Goal: Transaction & Acquisition: Download file/media

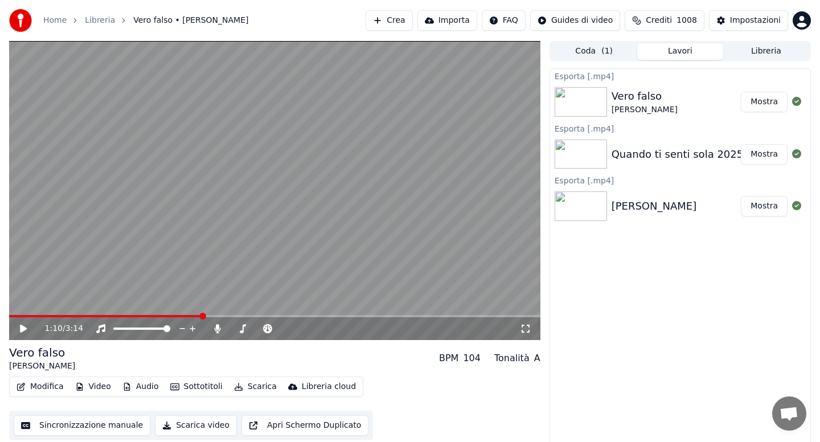
scroll to position [2, 0]
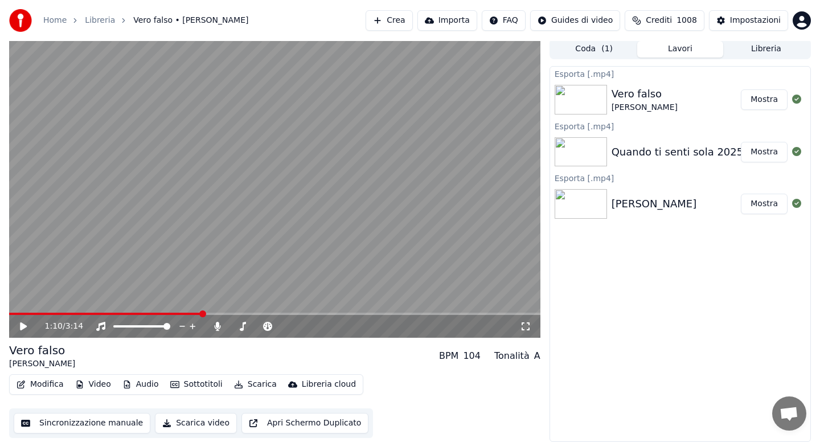
click at [689, 145] on div "Quando ti senti sola 2025" at bounding box center [677, 152] width 132 height 16
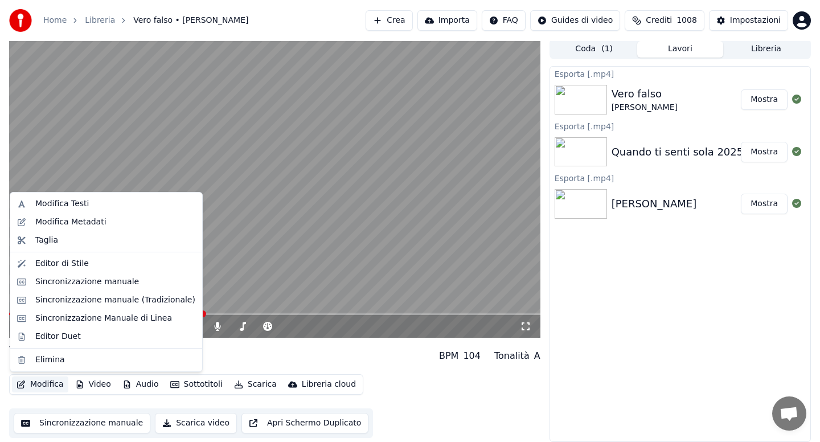
click at [46, 385] on button "Modifica" at bounding box center [40, 384] width 56 height 16
click at [72, 202] on div "Modifica Testi" at bounding box center [61, 203] width 53 height 11
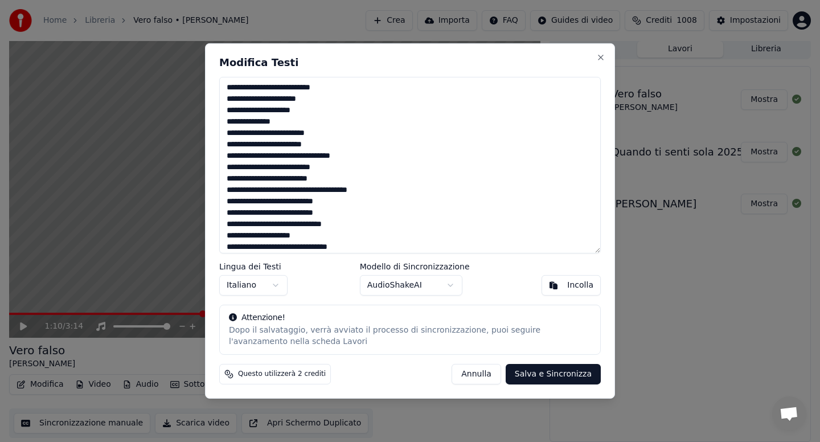
click at [377, 247] on textarea at bounding box center [409, 165] width 381 height 176
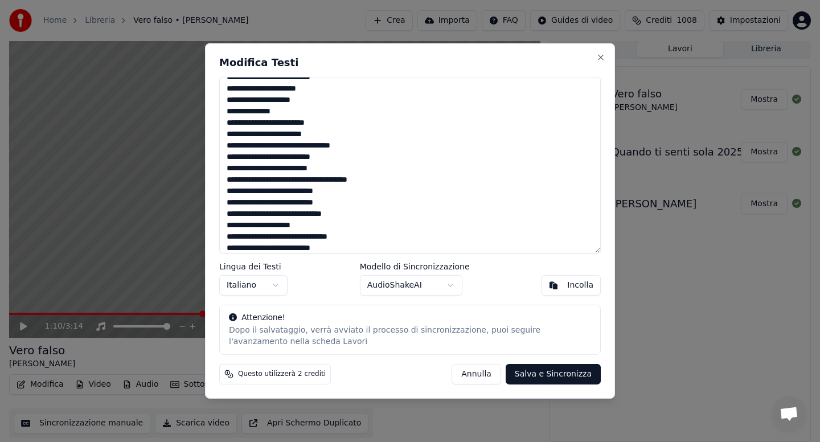
scroll to position [104, 0]
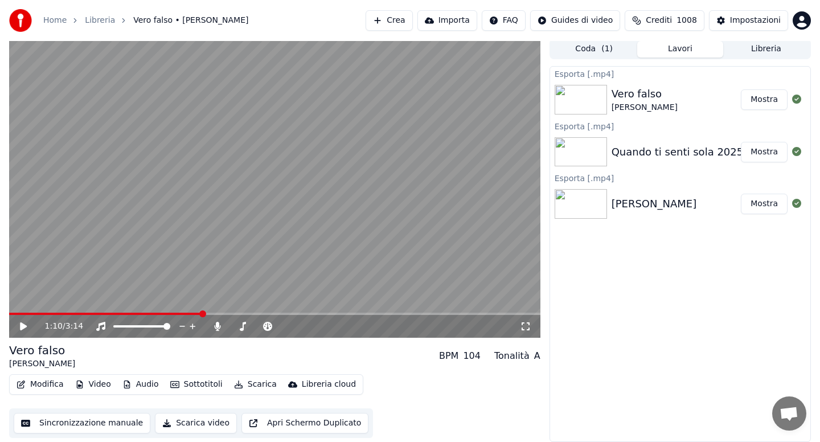
click at [753, 158] on button "Mostra" at bounding box center [763, 152] width 47 height 20
click at [620, 155] on div "Quando ti senti sola 2025" at bounding box center [677, 152] width 132 height 16
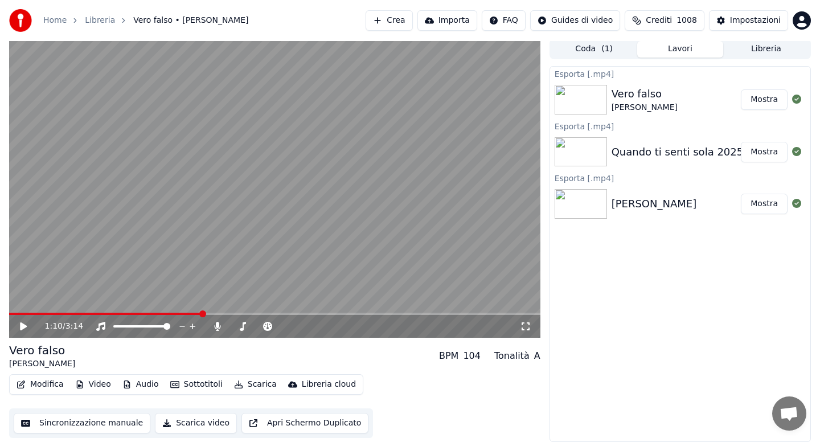
click at [752, 48] on button "Libreria" at bounding box center [766, 49] width 86 height 17
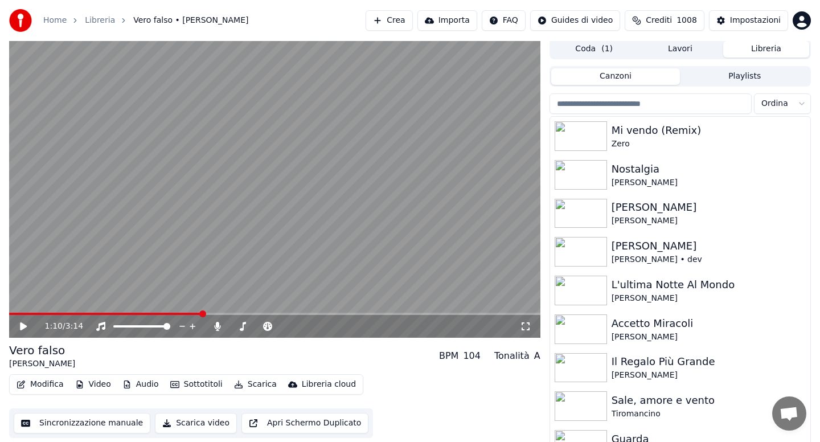
click at [645, 106] on input "search" at bounding box center [650, 103] width 202 height 20
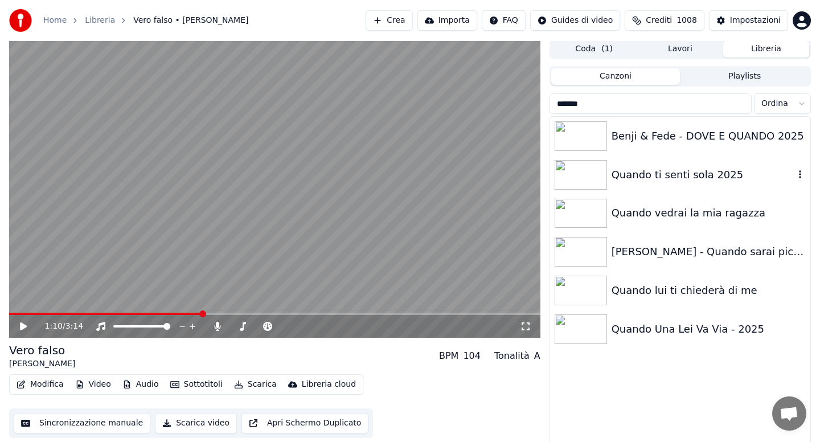
type input "******"
click at [666, 168] on div "Quando ti senti sola 2025" at bounding box center [702, 175] width 183 height 16
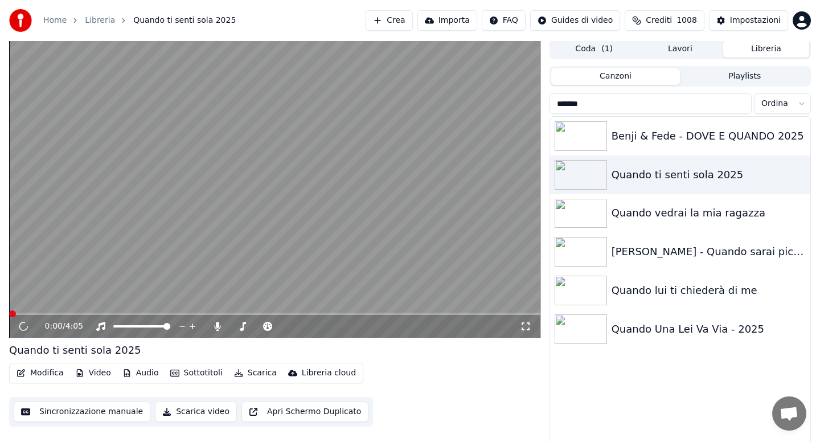
click at [48, 372] on button "Modifica" at bounding box center [40, 373] width 56 height 16
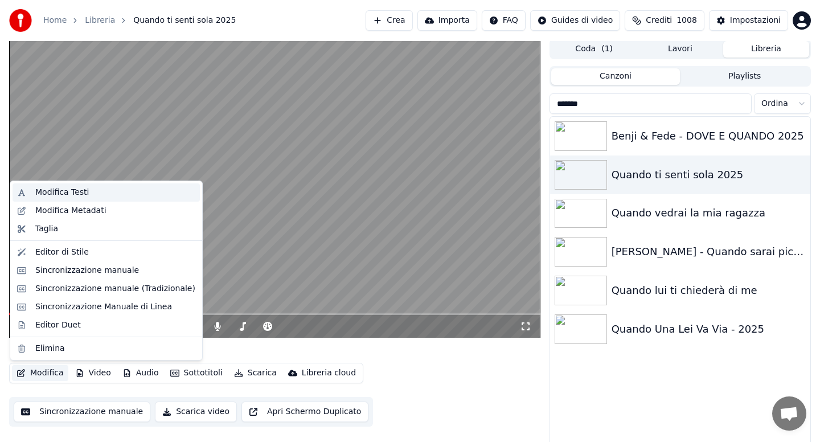
click at [88, 193] on div "Modifica Testi" at bounding box center [115, 192] width 160 height 11
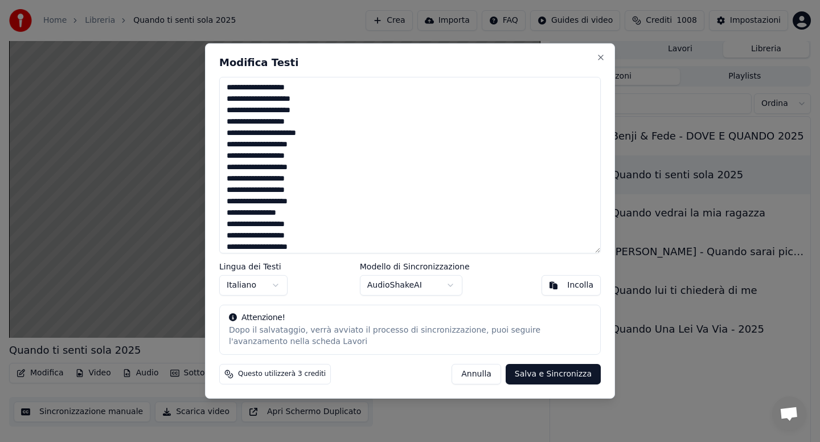
click at [308, 226] on textarea at bounding box center [409, 165] width 381 height 176
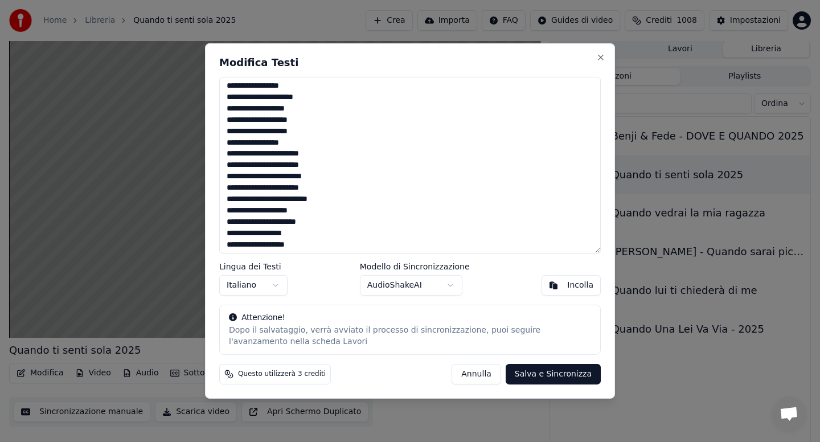
scroll to position [411, 0]
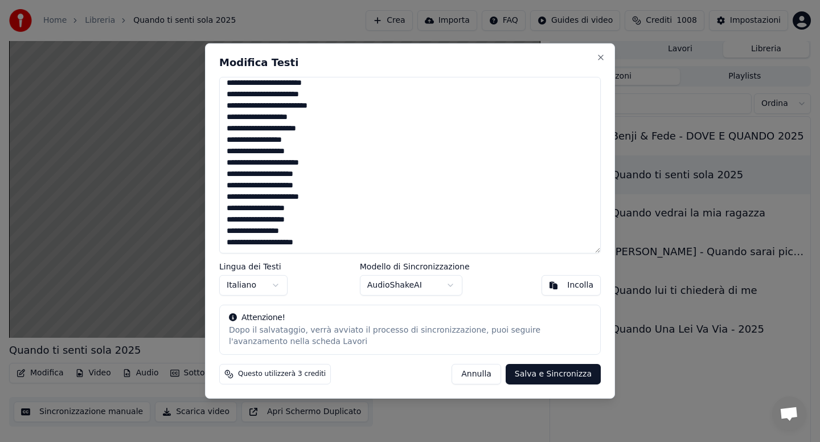
click at [315, 234] on textarea at bounding box center [409, 165] width 381 height 176
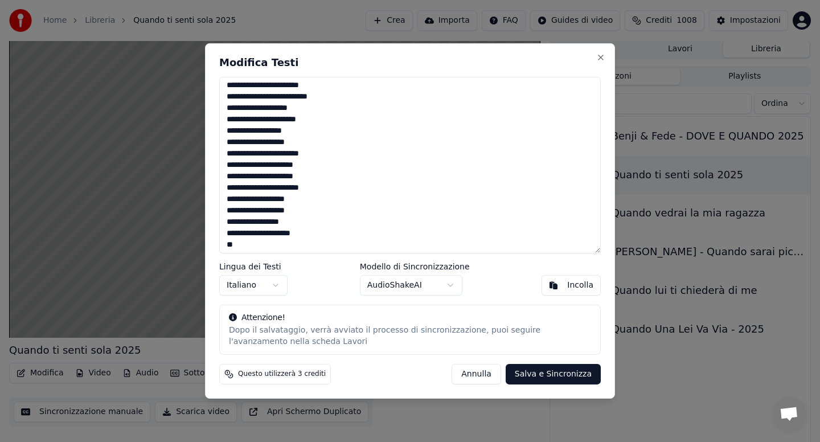
scroll to position [411, 0]
click at [473, 371] on button "Annulla" at bounding box center [476, 374] width 50 height 20
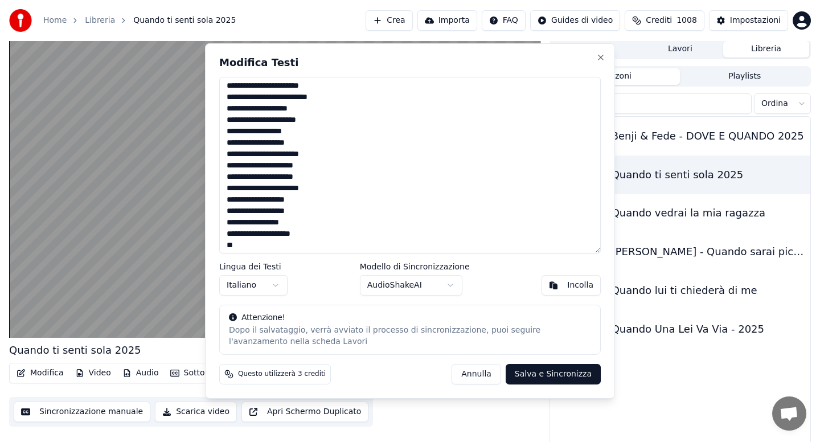
type textarea "**********"
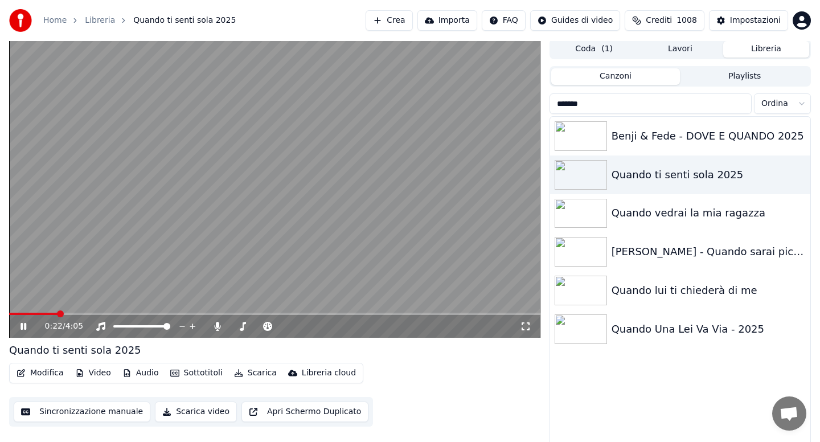
click at [26, 326] on icon at bounding box center [23, 326] width 6 height 7
click at [147, 373] on button "Audio" at bounding box center [141, 373] width 46 height 16
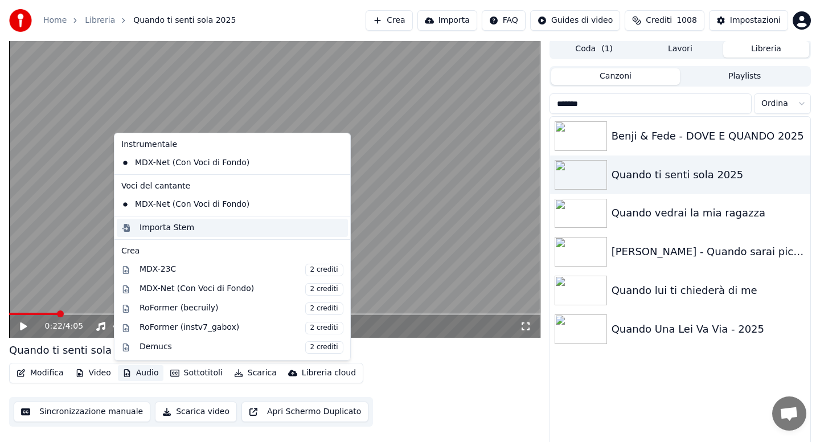
click at [170, 233] on div "Importa Stem" at bounding box center [232, 228] width 231 height 18
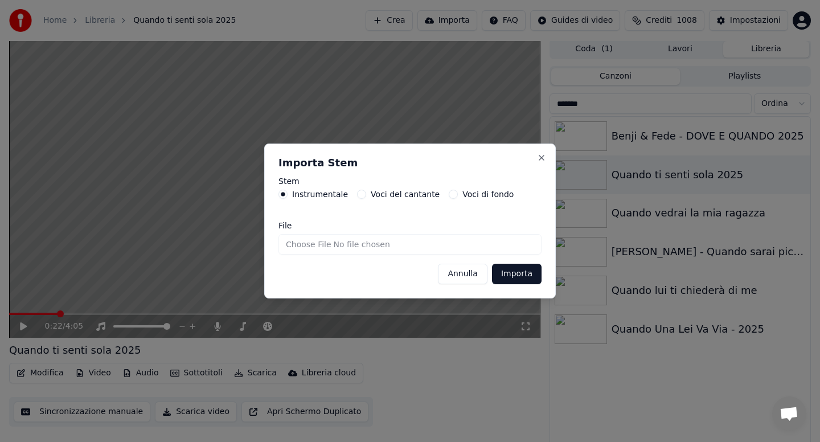
click at [303, 242] on input "File" at bounding box center [409, 244] width 263 height 20
type input "**********"
click at [519, 282] on button "Importa" at bounding box center [517, 273] width 50 height 20
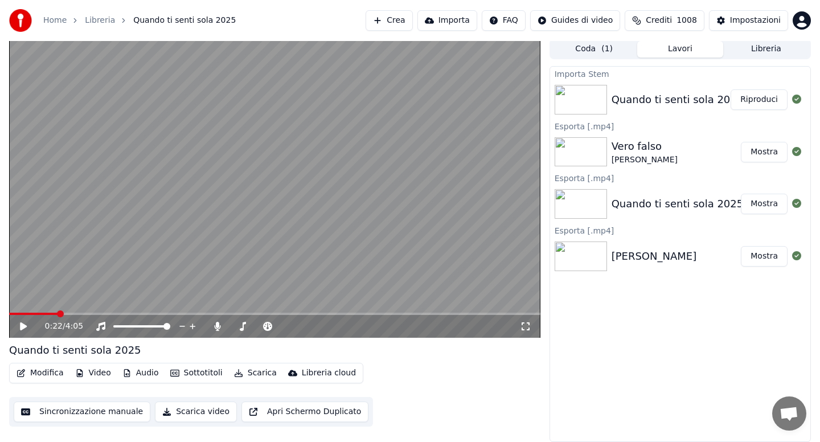
click at [52, 371] on button "Modifica" at bounding box center [40, 373] width 56 height 16
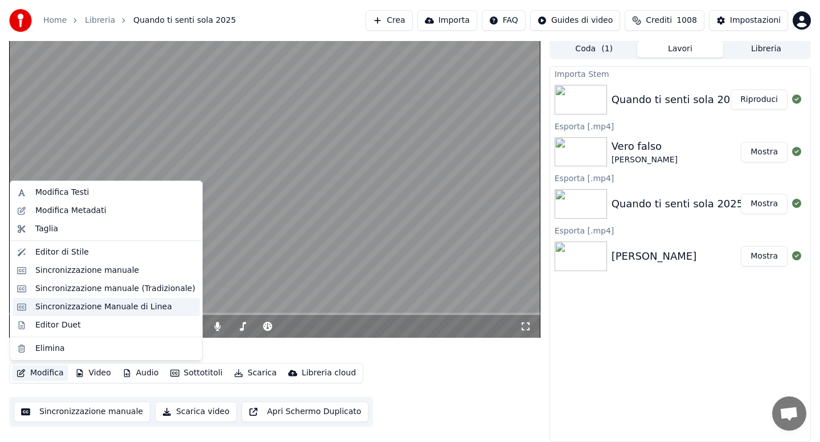
click at [104, 310] on div "Sincronizzazione Manuale di Linea" at bounding box center [103, 306] width 137 height 11
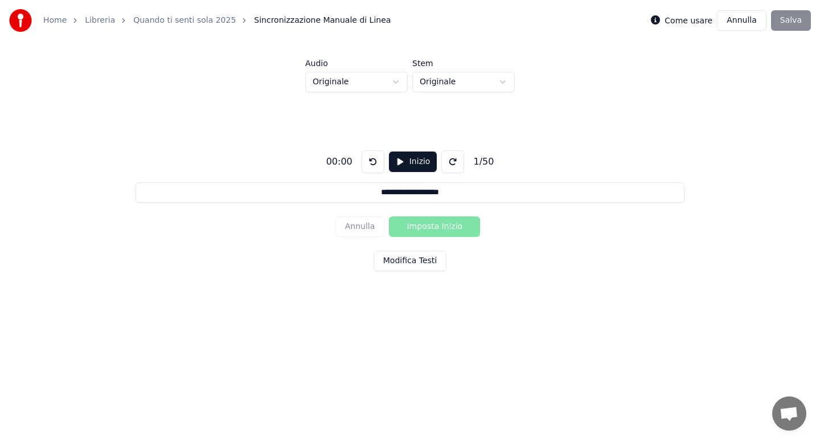
click at [398, 84] on html "**********" at bounding box center [410, 171] width 820 height 343
click at [406, 260] on button "Modifica Testi" at bounding box center [409, 260] width 73 height 20
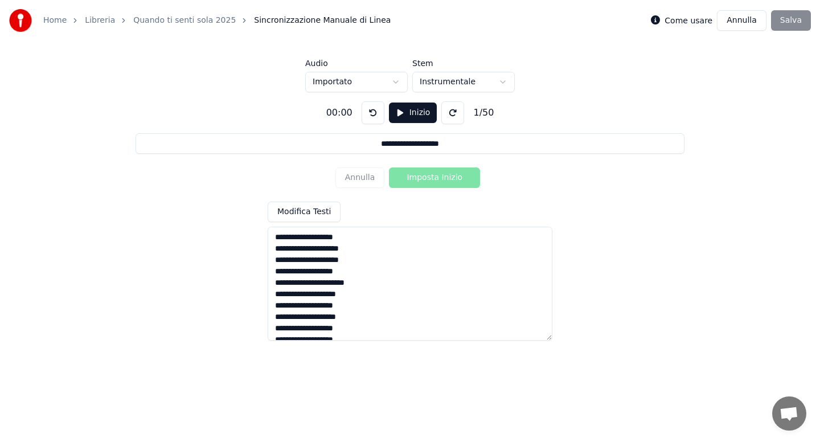
click at [396, 299] on textarea at bounding box center [409, 284] width 285 height 114
type textarea "**********"
click at [414, 114] on button "Inizio" at bounding box center [413, 112] width 48 height 20
click at [427, 179] on button "Imposta Inizio" at bounding box center [434, 177] width 91 height 20
click at [427, 179] on button "Imposta Fine" at bounding box center [434, 177] width 91 height 20
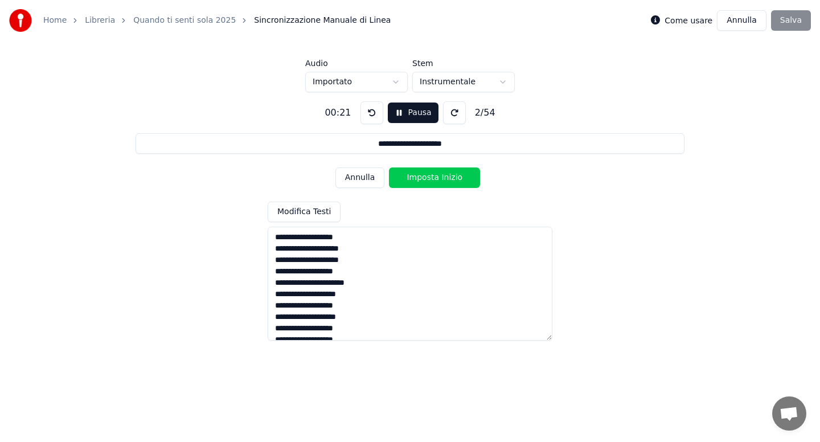
click at [427, 179] on button "Imposta Inizio" at bounding box center [434, 177] width 91 height 20
click at [427, 179] on button "Imposta Fine" at bounding box center [434, 177] width 91 height 20
click at [427, 179] on button "Imposta Inizio" at bounding box center [434, 177] width 91 height 20
click at [427, 179] on button "Imposta Fine" at bounding box center [434, 177] width 91 height 20
click at [427, 179] on button "Imposta Inizio" at bounding box center [434, 177] width 91 height 20
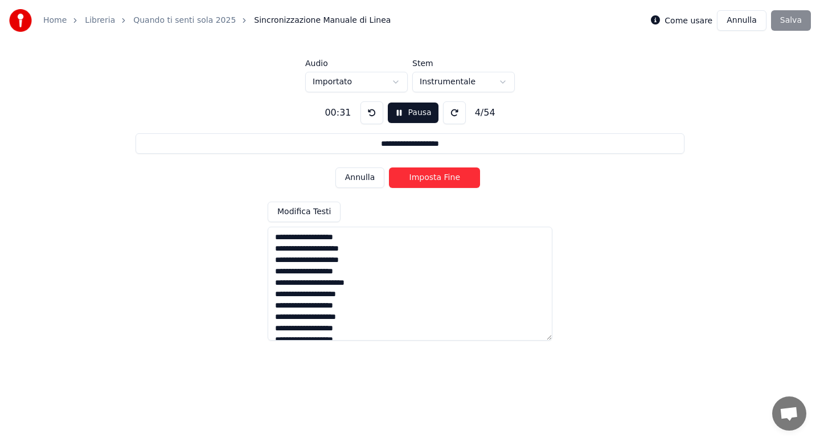
click at [427, 179] on button "Imposta Fine" at bounding box center [434, 177] width 91 height 20
click at [427, 179] on button "Imposta Inizio" at bounding box center [434, 177] width 91 height 20
click at [427, 179] on button "Imposta Fine" at bounding box center [434, 177] width 91 height 20
click at [427, 179] on button "Imposta Inizio" at bounding box center [434, 177] width 91 height 20
click at [427, 179] on button "Imposta Fine" at bounding box center [434, 177] width 91 height 20
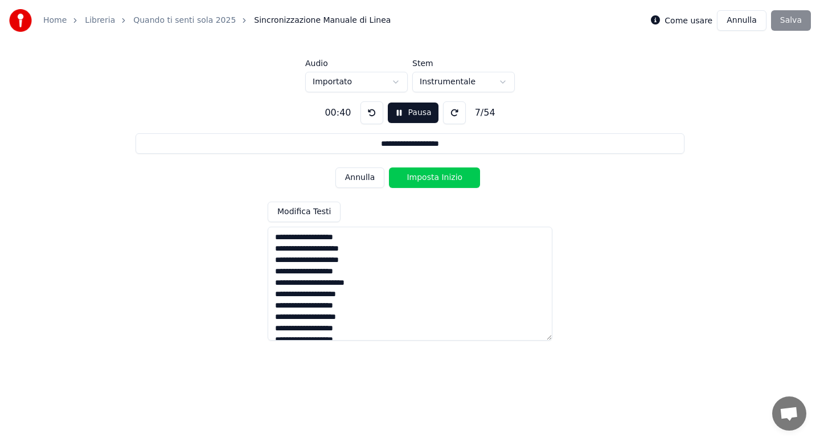
click at [427, 179] on button "Imposta Inizio" at bounding box center [434, 177] width 91 height 20
click at [427, 179] on button "Imposta Fine" at bounding box center [434, 177] width 91 height 20
click at [427, 179] on button "Imposta Inizio" at bounding box center [434, 177] width 91 height 20
click at [427, 179] on button "Imposta Fine" at bounding box center [434, 177] width 91 height 20
click at [427, 179] on button "Imposta Inizio" at bounding box center [434, 177] width 91 height 20
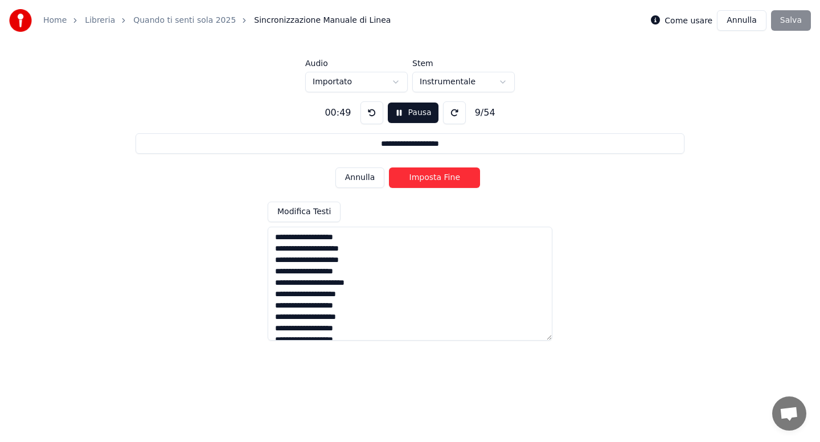
click at [427, 179] on button "Imposta Fine" at bounding box center [434, 177] width 91 height 20
click at [427, 179] on button "Imposta Inizio" at bounding box center [434, 177] width 91 height 20
click at [427, 179] on button "Imposta Fine" at bounding box center [434, 177] width 91 height 20
click at [427, 179] on button "Imposta Inizio" at bounding box center [434, 177] width 91 height 20
click at [427, 179] on button "Imposta Fine" at bounding box center [434, 177] width 91 height 20
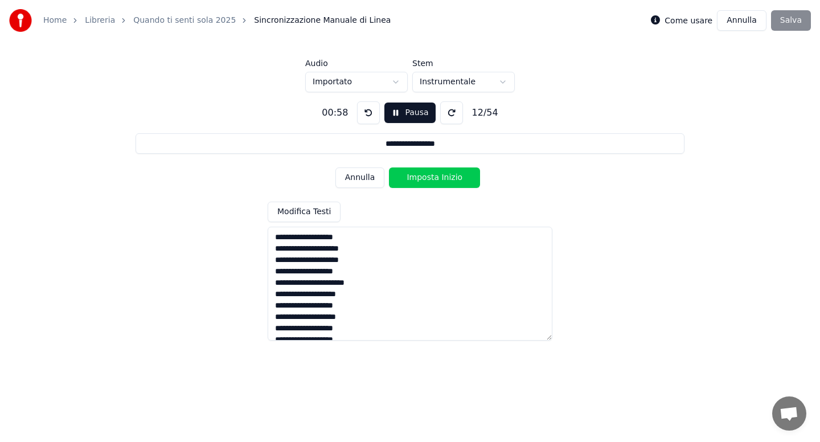
click at [427, 179] on button "Imposta Inizio" at bounding box center [434, 177] width 91 height 20
click at [427, 179] on button "Imposta Fine" at bounding box center [434, 177] width 91 height 20
click at [427, 179] on button "Imposta Inizio" at bounding box center [434, 177] width 91 height 20
click at [427, 179] on button "Imposta Fine" at bounding box center [434, 177] width 91 height 20
click at [427, 179] on button "Imposta Inizio" at bounding box center [434, 177] width 91 height 20
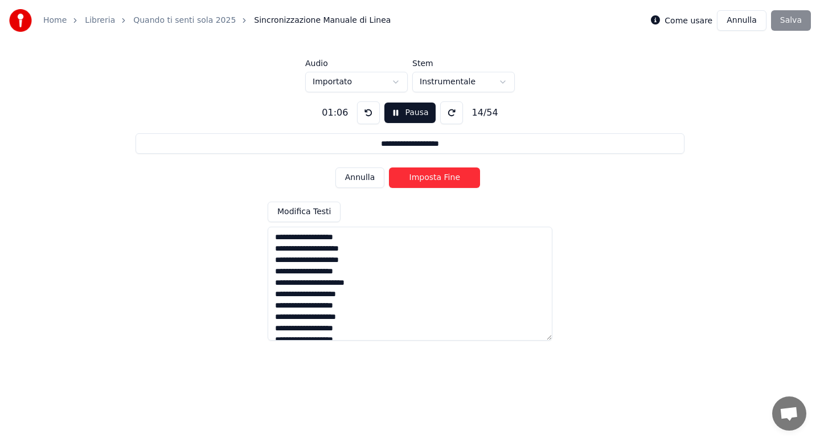
click at [427, 179] on button "Imposta Fine" at bounding box center [434, 177] width 91 height 20
click at [427, 179] on button "Imposta Inizio" at bounding box center [434, 177] width 91 height 20
click at [427, 179] on button "Imposta Fine" at bounding box center [434, 177] width 91 height 20
click at [427, 179] on button "Imposta Inizio" at bounding box center [434, 177] width 91 height 20
click at [427, 179] on button "Imposta Fine" at bounding box center [434, 177] width 91 height 20
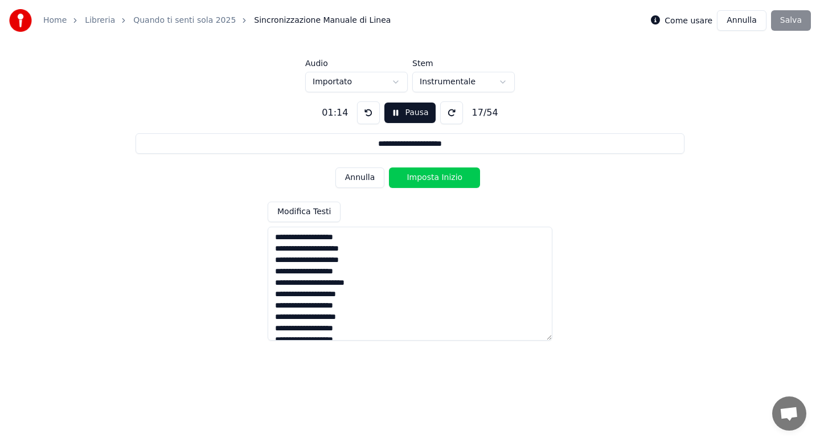
click at [427, 179] on button "Imposta Inizio" at bounding box center [434, 177] width 91 height 20
click at [427, 179] on button "Imposta Fine" at bounding box center [434, 177] width 91 height 20
click at [427, 179] on button "Imposta Inizio" at bounding box center [434, 177] width 91 height 20
click at [427, 179] on button "Imposta Fine" at bounding box center [434, 177] width 91 height 20
click at [427, 179] on button "Imposta Inizio" at bounding box center [434, 177] width 91 height 20
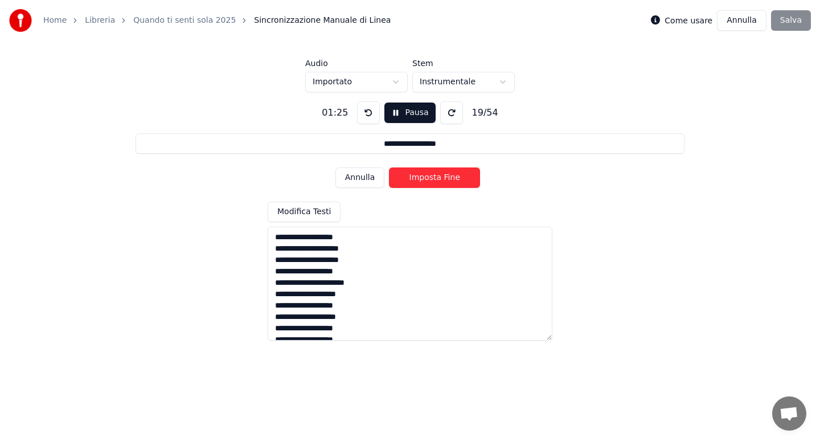
click at [427, 179] on button "Imposta Fine" at bounding box center [434, 177] width 91 height 20
click at [427, 179] on button "Imposta Inizio" at bounding box center [434, 177] width 91 height 20
click at [427, 179] on button "Imposta Fine" at bounding box center [434, 177] width 91 height 20
click at [427, 179] on button "Imposta Inizio" at bounding box center [434, 177] width 91 height 20
click at [427, 179] on button "Imposta Fine" at bounding box center [434, 177] width 91 height 20
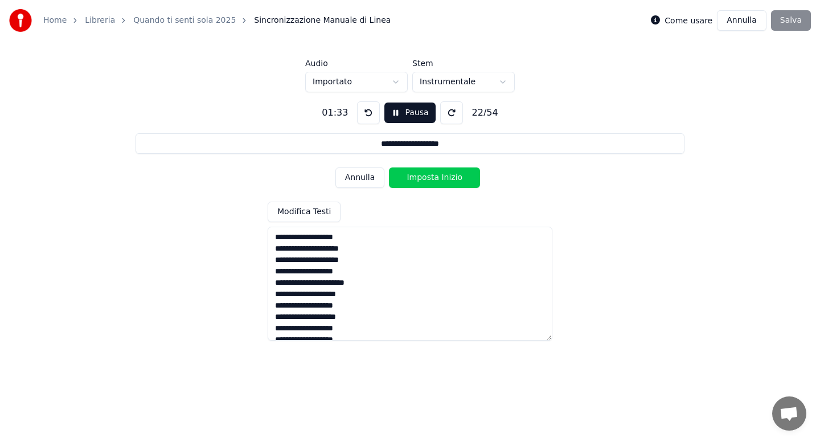
click at [427, 179] on button "Imposta Inizio" at bounding box center [434, 177] width 91 height 20
click at [427, 179] on button "Imposta Fine" at bounding box center [434, 177] width 91 height 20
click at [427, 179] on button "Imposta Inizio" at bounding box center [434, 177] width 91 height 20
click at [427, 179] on button "Imposta Fine" at bounding box center [434, 177] width 91 height 20
click at [427, 179] on button "Imposta Inizio" at bounding box center [434, 177] width 91 height 20
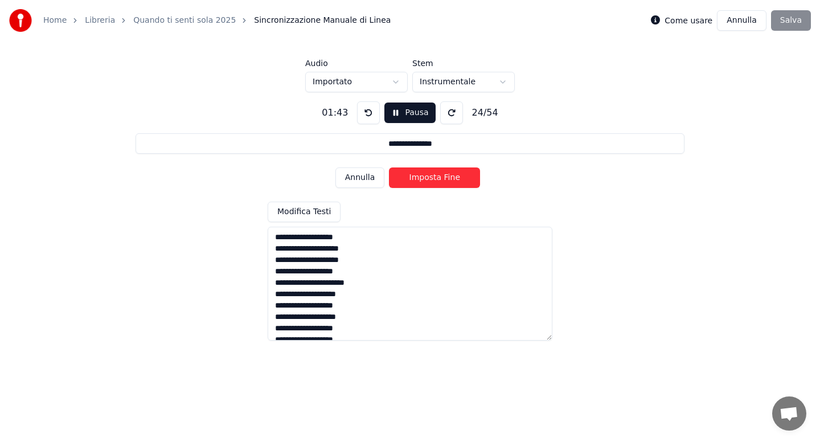
click at [427, 179] on button "Imposta Fine" at bounding box center [434, 177] width 91 height 20
click at [427, 179] on button "Imposta Inizio" at bounding box center [434, 177] width 91 height 20
click at [427, 179] on button "Imposta Fine" at bounding box center [434, 177] width 91 height 20
click at [427, 179] on button "Imposta Inizio" at bounding box center [434, 177] width 91 height 20
click at [427, 179] on button "Imposta Fine" at bounding box center [434, 177] width 91 height 20
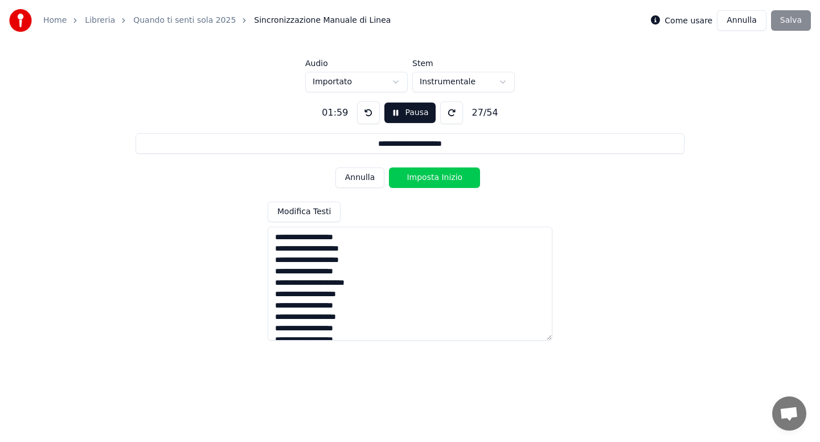
click at [427, 179] on button "Imposta Inizio" at bounding box center [434, 177] width 91 height 20
click at [427, 179] on button "Imposta Fine" at bounding box center [434, 177] width 91 height 20
click at [427, 179] on button "Imposta Inizio" at bounding box center [434, 177] width 91 height 20
click at [427, 179] on button "Imposta Fine" at bounding box center [434, 177] width 91 height 20
click at [427, 179] on button "Imposta Inizio" at bounding box center [434, 177] width 91 height 20
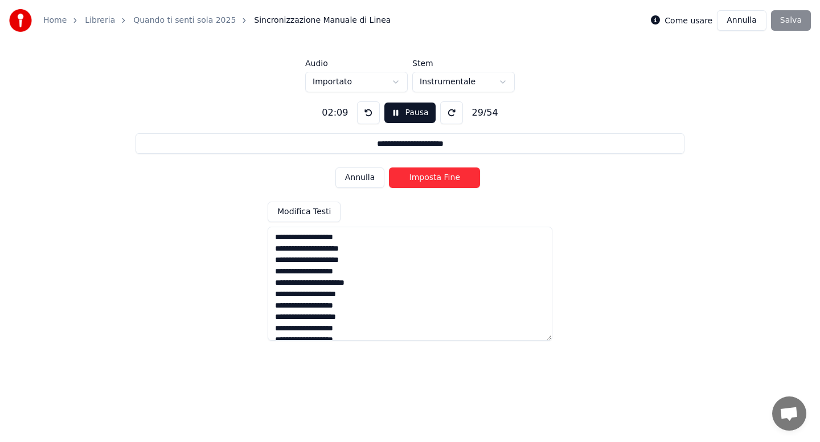
click at [427, 179] on button "Imposta Fine" at bounding box center [434, 177] width 91 height 20
click at [427, 179] on button "Imposta Inizio" at bounding box center [434, 177] width 91 height 20
click at [427, 179] on button "Imposta Fine" at bounding box center [434, 177] width 91 height 20
click at [427, 179] on button "Imposta Inizio" at bounding box center [434, 177] width 91 height 20
click at [427, 179] on button "Imposta Fine" at bounding box center [434, 177] width 91 height 20
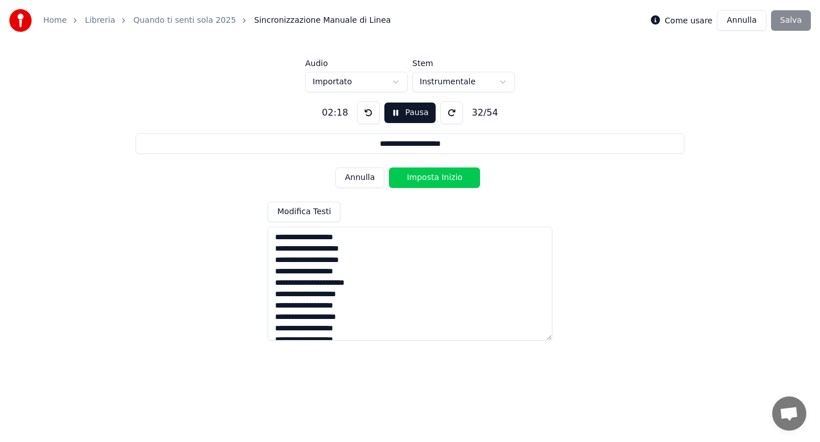
click at [427, 179] on button "Imposta Inizio" at bounding box center [434, 177] width 91 height 20
click at [427, 179] on button "Imposta Fine" at bounding box center [434, 177] width 91 height 20
click at [427, 179] on button "Imposta Inizio" at bounding box center [434, 177] width 91 height 20
click at [427, 179] on button "Imposta Fine" at bounding box center [434, 177] width 91 height 20
click at [427, 179] on button "Imposta Inizio" at bounding box center [434, 177] width 91 height 20
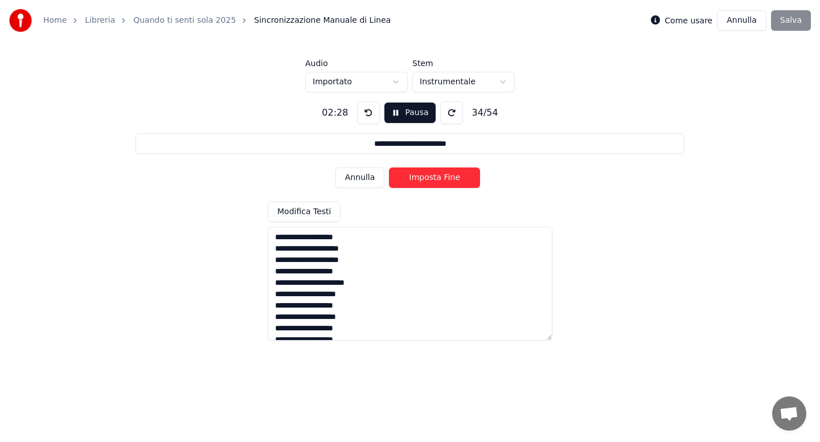
click at [427, 179] on button "Imposta Fine" at bounding box center [434, 177] width 91 height 20
click at [427, 179] on button "Imposta Inizio" at bounding box center [434, 177] width 91 height 20
click at [427, 179] on button "Imposta Fine" at bounding box center [434, 177] width 91 height 20
click at [427, 179] on button "Imposta Inizio" at bounding box center [434, 177] width 91 height 20
click at [427, 179] on button "Imposta Fine" at bounding box center [434, 177] width 91 height 20
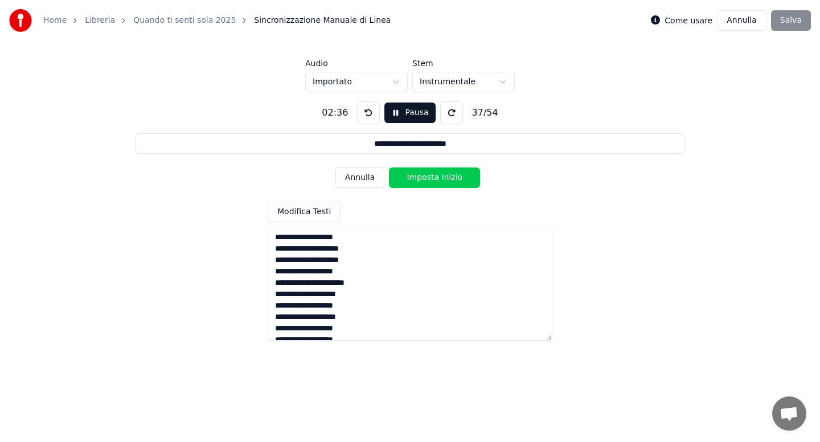
click at [427, 179] on button "Imposta Inizio" at bounding box center [434, 177] width 91 height 20
click at [427, 179] on button "Imposta Fine" at bounding box center [434, 177] width 91 height 20
click at [427, 179] on button "Imposta Inizio" at bounding box center [434, 177] width 91 height 20
click at [427, 179] on button "Imposta Fine" at bounding box center [434, 177] width 91 height 20
click at [427, 179] on button "Imposta Inizio" at bounding box center [434, 177] width 91 height 20
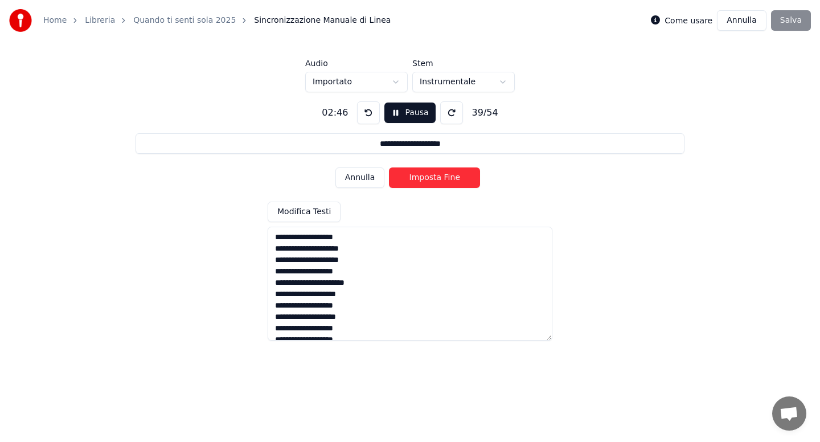
click at [427, 179] on button "Imposta Fine" at bounding box center [434, 177] width 91 height 20
click at [427, 179] on button "Imposta Inizio" at bounding box center [434, 177] width 91 height 20
click at [427, 179] on button "Imposta Fine" at bounding box center [434, 177] width 91 height 20
click at [427, 179] on button "Imposta Inizio" at bounding box center [434, 177] width 91 height 20
click at [427, 179] on button "Imposta Fine" at bounding box center [434, 177] width 91 height 20
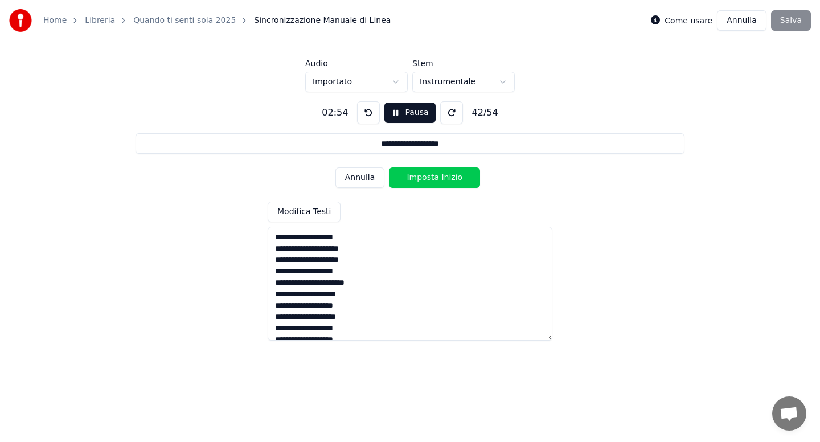
click at [427, 179] on button "Imposta Inizio" at bounding box center [434, 177] width 91 height 20
click at [427, 179] on button "Imposta Fine" at bounding box center [434, 177] width 91 height 20
click at [427, 179] on button "Imposta Inizio" at bounding box center [434, 177] width 91 height 20
click at [427, 179] on button "Imposta Fine" at bounding box center [434, 177] width 91 height 20
click at [427, 179] on button "Imposta Inizio" at bounding box center [434, 177] width 91 height 20
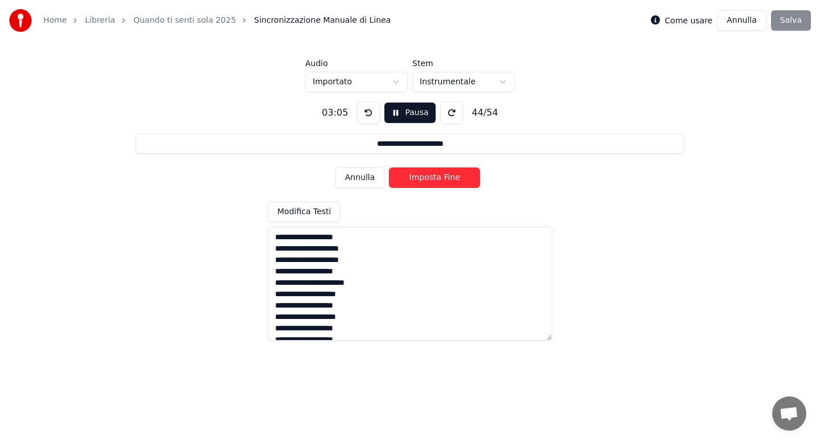
click at [427, 179] on button "Imposta Fine" at bounding box center [434, 177] width 91 height 20
click at [427, 179] on button "Imposta Inizio" at bounding box center [434, 177] width 91 height 20
click at [427, 179] on button "Imposta Fine" at bounding box center [434, 177] width 91 height 20
click at [427, 179] on button "Imposta Inizio" at bounding box center [434, 177] width 91 height 20
click at [427, 179] on button "Imposta Fine" at bounding box center [434, 177] width 91 height 20
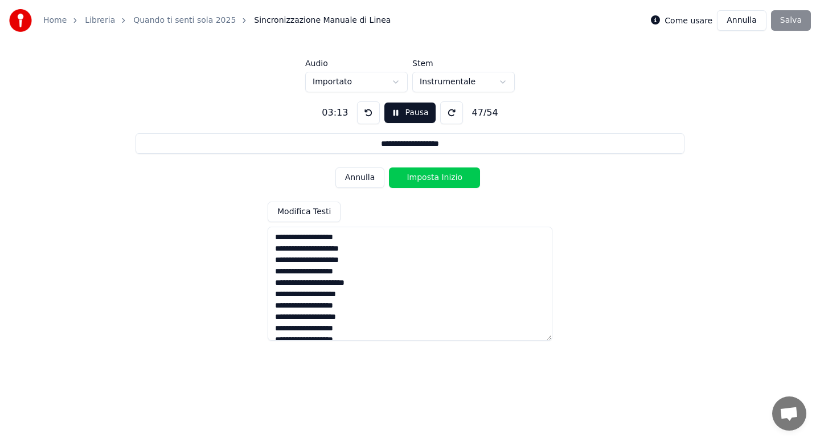
click at [427, 179] on button "Imposta Inizio" at bounding box center [434, 177] width 91 height 20
click at [427, 179] on button "Imposta Fine" at bounding box center [434, 177] width 91 height 20
click at [427, 179] on button "Imposta Inizio" at bounding box center [434, 177] width 91 height 20
click at [427, 179] on button "Imposta Fine" at bounding box center [434, 177] width 91 height 20
click at [427, 179] on button "Imposta Inizio" at bounding box center [434, 177] width 91 height 20
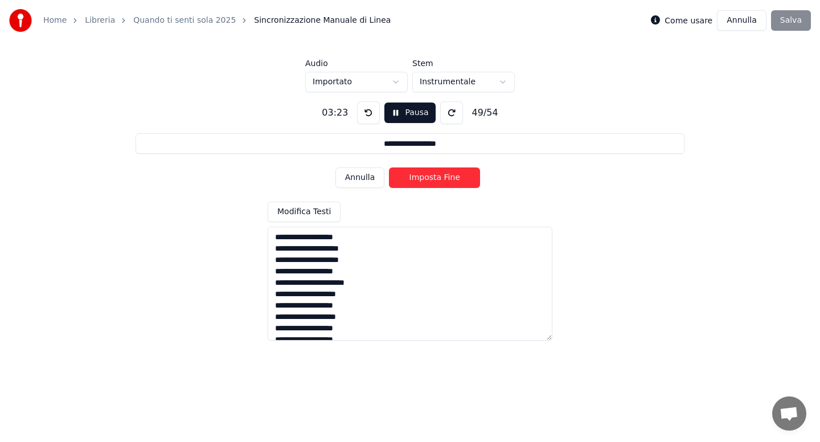
click at [427, 179] on button "Imposta Fine" at bounding box center [434, 177] width 91 height 20
click at [427, 179] on button "Imposta Inizio" at bounding box center [434, 177] width 91 height 20
click at [427, 179] on button "Imposta Fine" at bounding box center [434, 177] width 91 height 20
click at [427, 179] on button "Imposta Inizio" at bounding box center [434, 177] width 91 height 20
click at [427, 179] on button "Imposta Fine" at bounding box center [434, 177] width 91 height 20
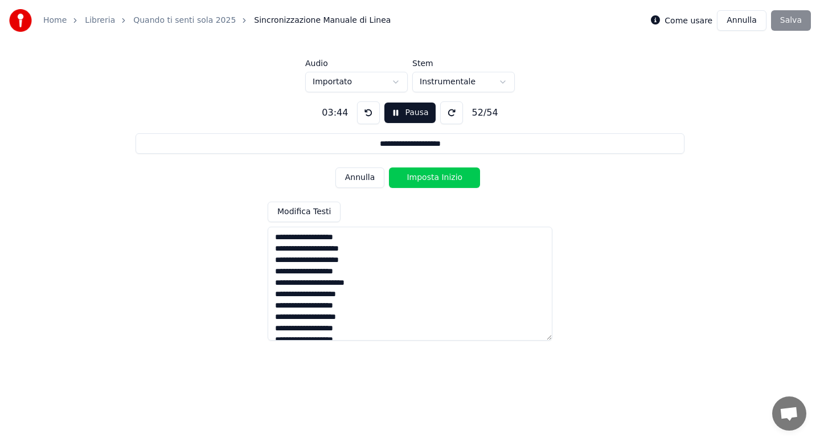
click at [427, 179] on button "Imposta Inizio" at bounding box center [434, 177] width 91 height 20
click at [427, 179] on button "Imposta Fine" at bounding box center [434, 177] width 91 height 20
click at [427, 179] on button "Imposta Inizio" at bounding box center [434, 177] width 91 height 20
click at [427, 179] on button "Imposta Fine" at bounding box center [434, 177] width 91 height 20
type input "**********"
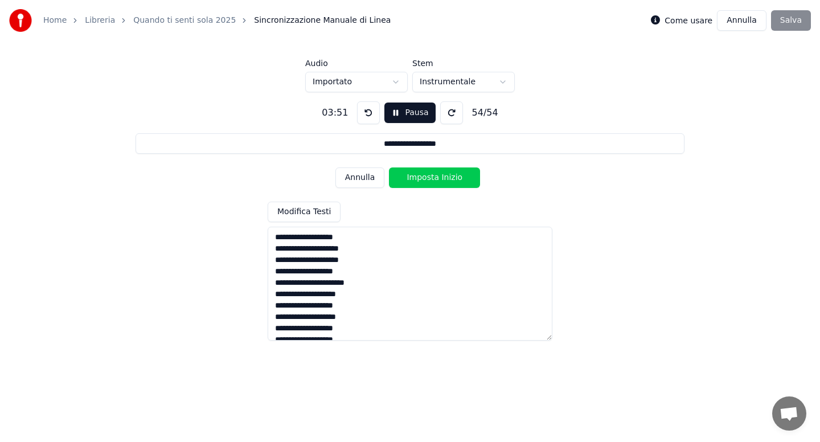
click at [427, 179] on button "Imposta Inizio" at bounding box center [434, 177] width 91 height 20
click at [427, 179] on button "Imposta Fine" at bounding box center [434, 177] width 91 height 20
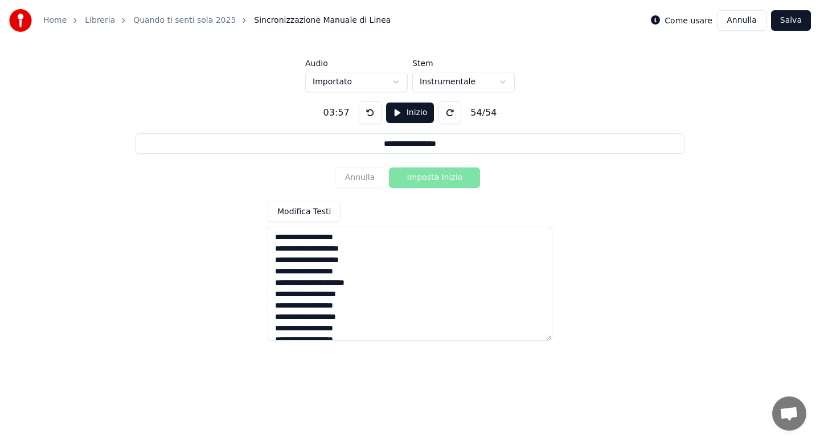
click at [789, 20] on button "Salva" at bounding box center [791, 20] width 40 height 20
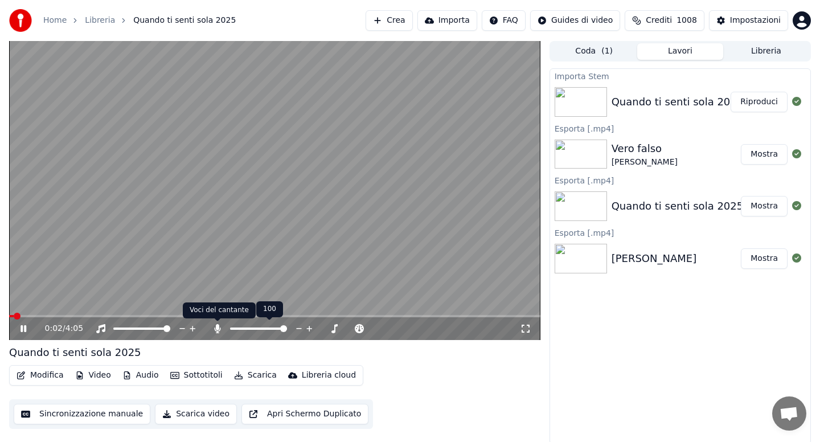
click at [219, 328] on icon at bounding box center [217, 328] width 6 height 9
click at [143, 373] on button "Audio" at bounding box center [141, 375] width 46 height 16
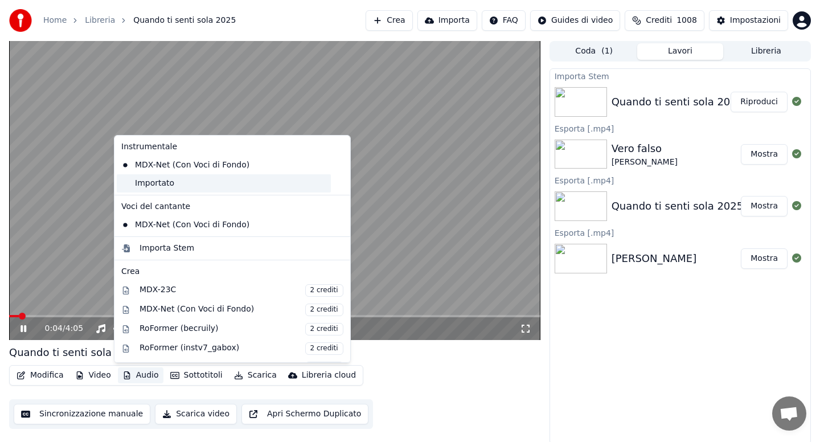
click at [156, 186] on div "Importato" at bounding box center [224, 183] width 214 height 18
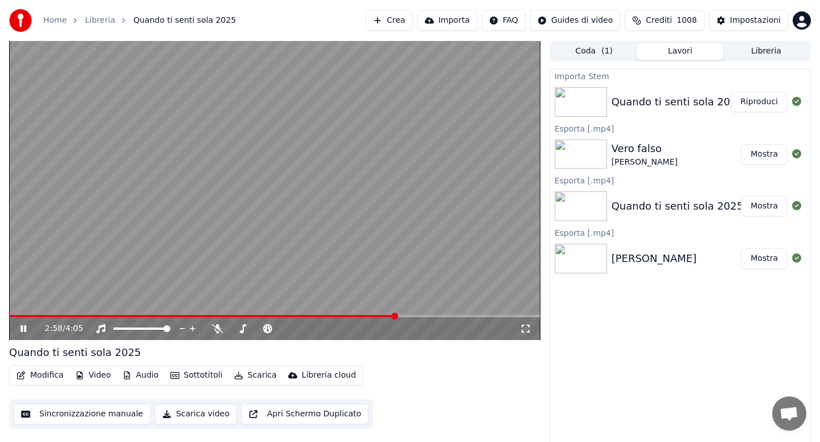
click at [11, 317] on div "2:58 / 4:05" at bounding box center [274, 328] width 531 height 23
click at [12, 315] on span at bounding box center [203, 316] width 389 height 2
click at [289, 328] on span at bounding box center [287, 328] width 7 height 7
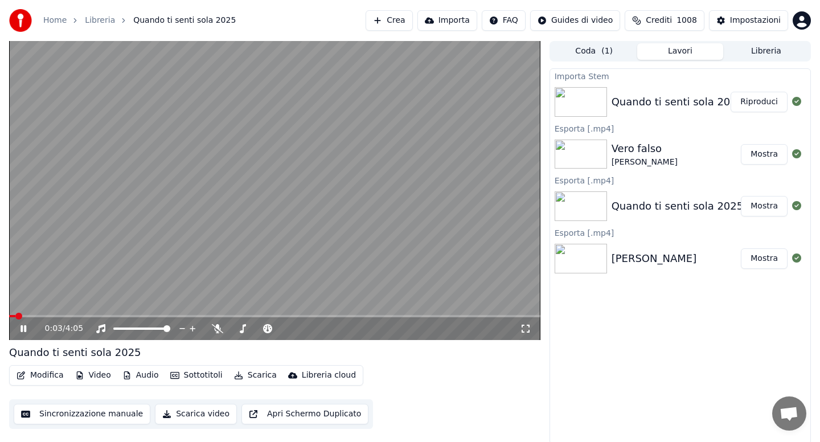
click at [15, 315] on span at bounding box center [12, 316] width 6 height 2
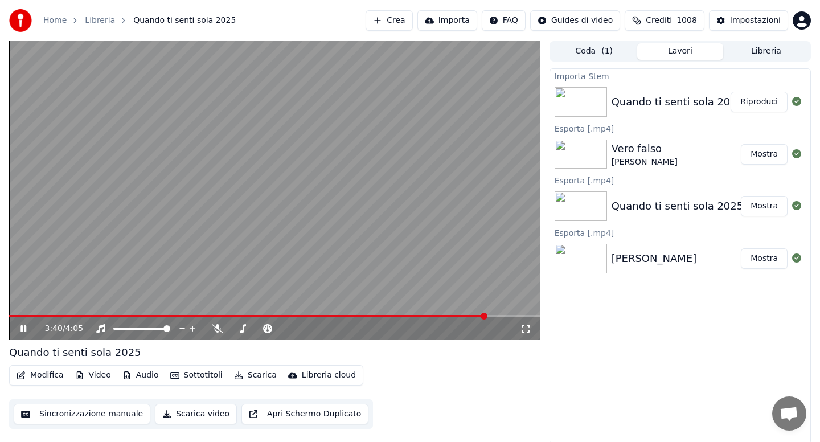
click at [258, 372] on button "Scarica" at bounding box center [255, 375] width 52 height 16
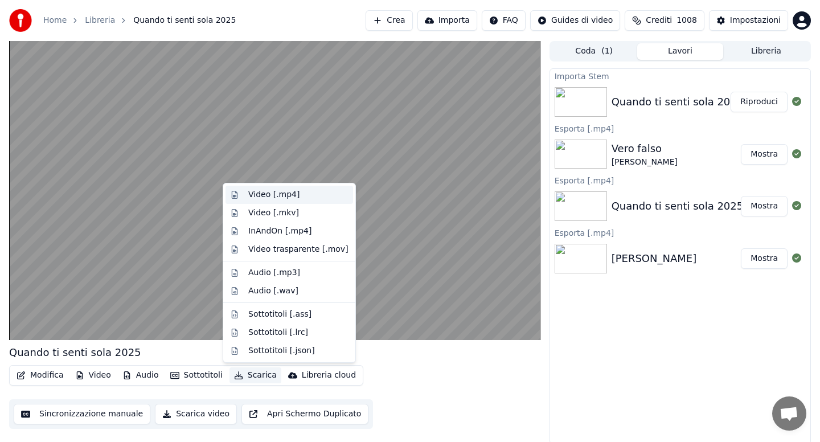
click at [257, 197] on div "Video [.mp4]" at bounding box center [273, 194] width 51 height 11
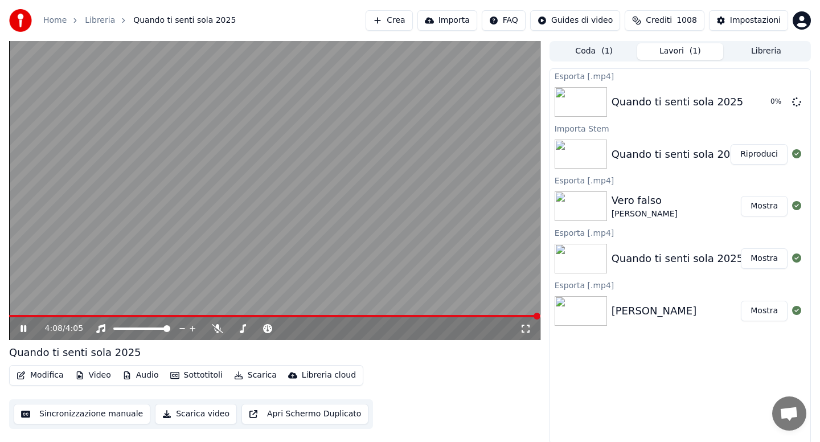
click at [24, 327] on icon at bounding box center [23, 328] width 6 height 7
click at [753, 52] on button "Libreria" at bounding box center [766, 51] width 86 height 17
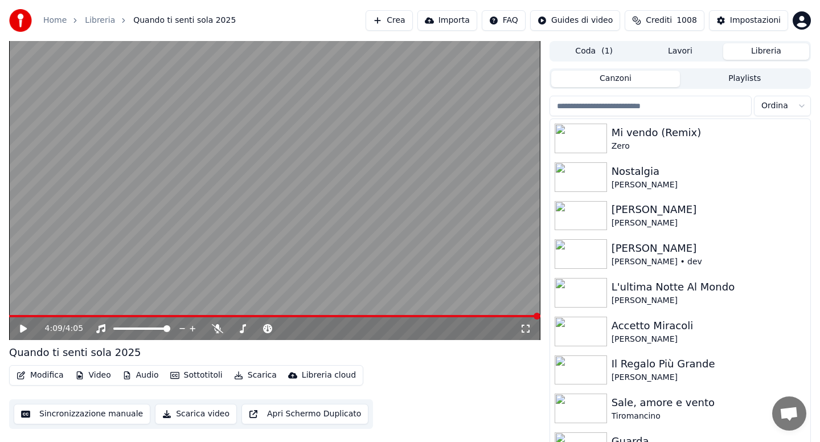
click at [619, 109] on input "search" at bounding box center [650, 106] width 202 height 20
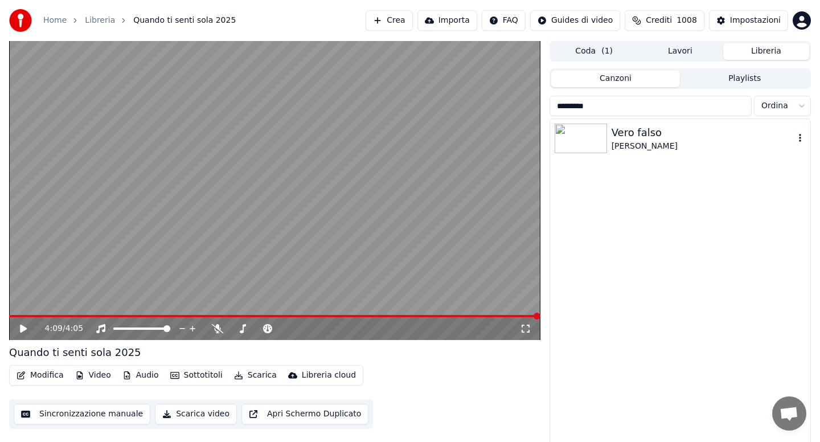
type input "*********"
click at [652, 139] on div "Vero falso" at bounding box center [702, 133] width 183 height 16
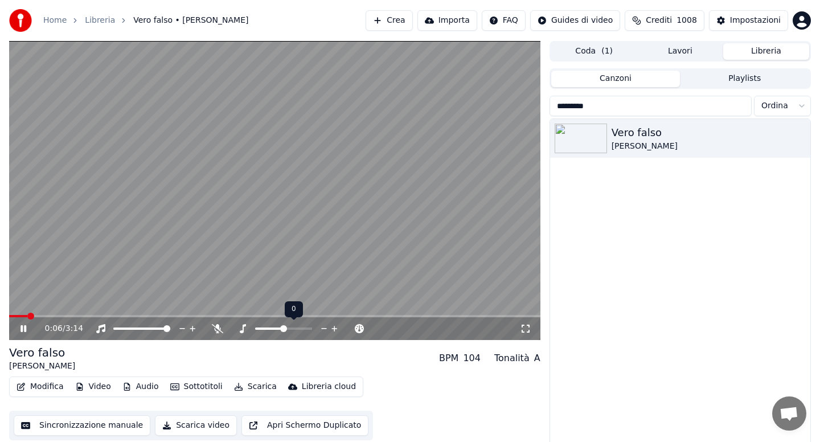
click at [283, 328] on span at bounding box center [283, 328] width 7 height 7
click at [244, 386] on button "Scarica" at bounding box center [255, 386] width 52 height 16
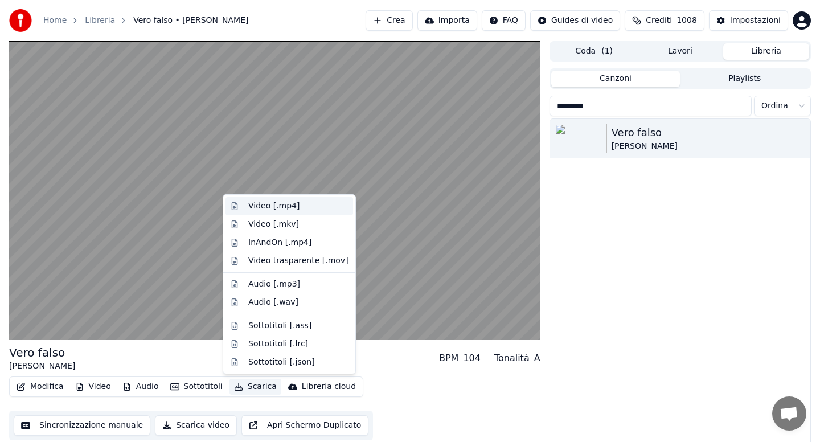
click at [261, 206] on div "Video [.mp4]" at bounding box center [273, 205] width 51 height 11
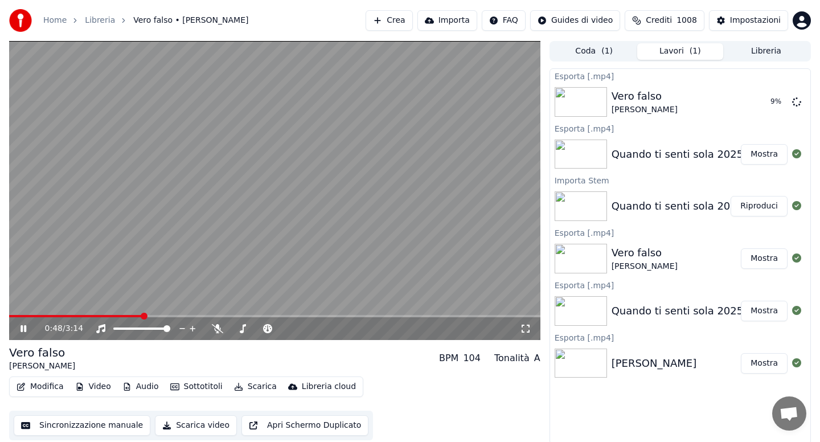
click at [25, 329] on icon at bounding box center [23, 328] width 6 height 7
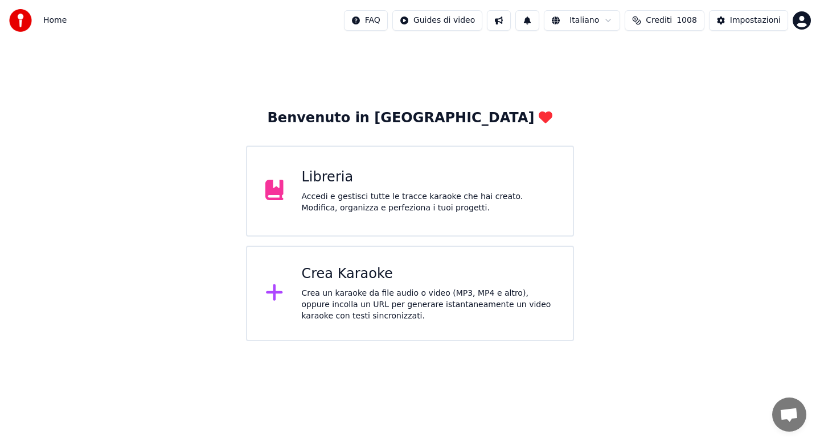
click at [412, 187] on div "Libreria Accedi e gestisci tutte le tracce karaoke che hai creato. Modifica, or…" at bounding box center [428, 191] width 253 height 46
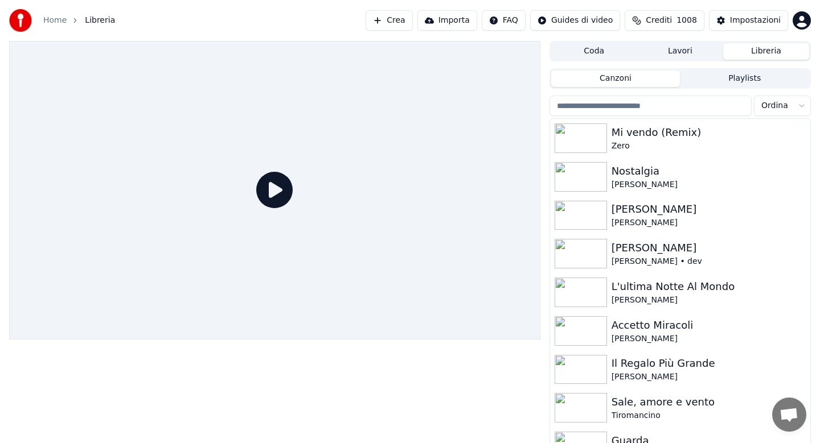
click at [652, 104] on input "search" at bounding box center [650, 106] width 202 height 20
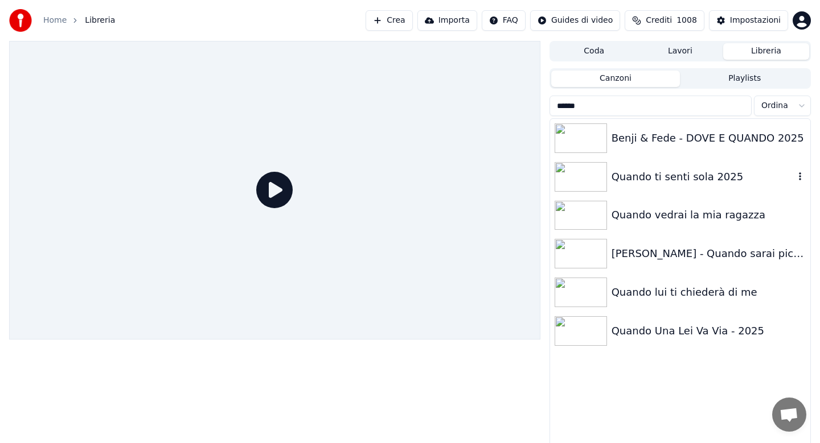
type input "******"
click at [678, 180] on div "Quando ti senti sola 2025" at bounding box center [702, 177] width 183 height 16
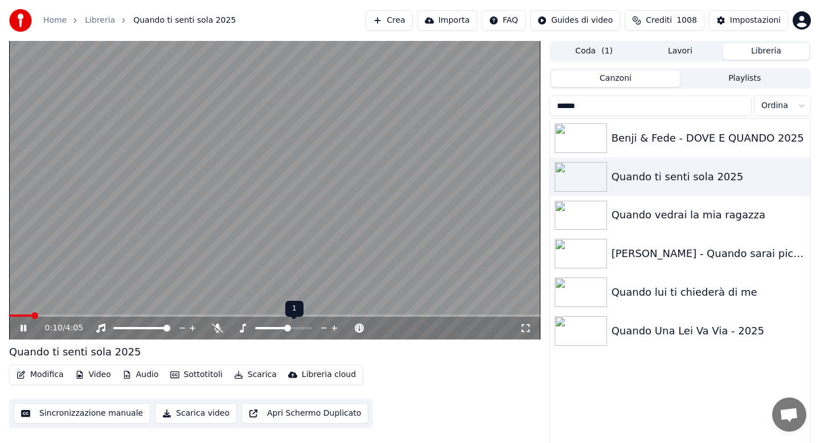
click at [287, 328] on span at bounding box center [287, 328] width 7 height 7
click at [170, 316] on span at bounding box center [274, 316] width 531 height 2
click at [253, 373] on button "Scarica" at bounding box center [255, 375] width 52 height 16
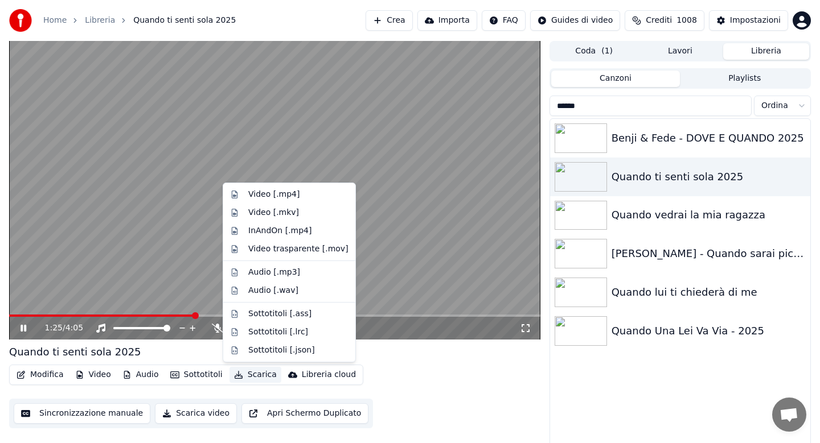
click at [153, 351] on div "Quando ti senti sola 2025" at bounding box center [274, 352] width 531 height 16
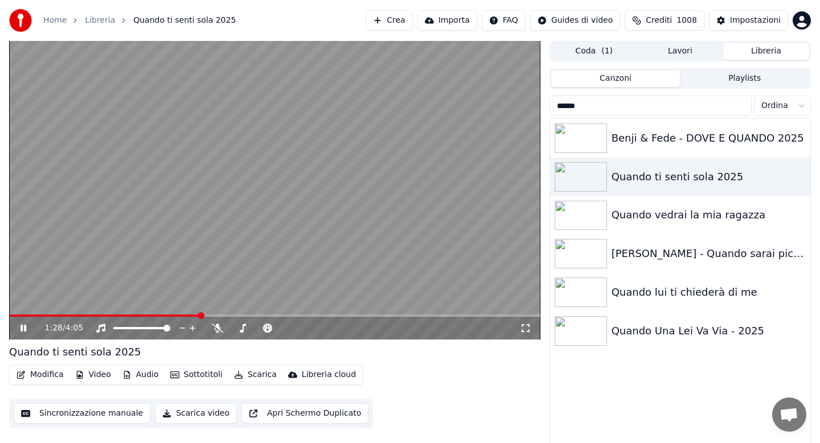
click at [51, 376] on button "Modifica" at bounding box center [40, 375] width 56 height 16
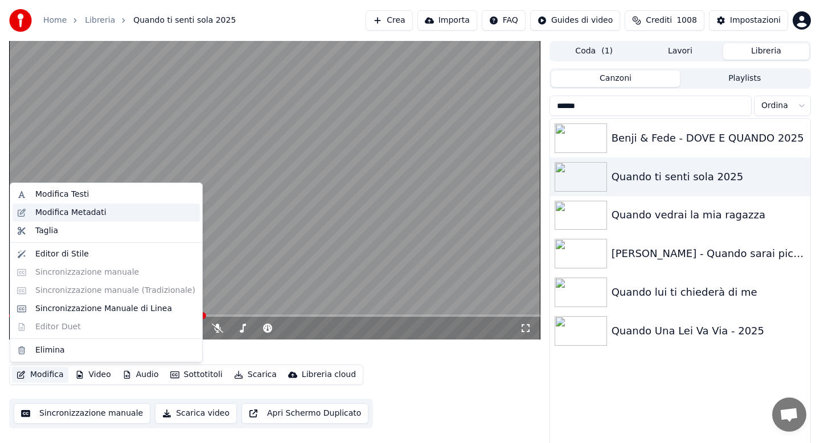
click at [95, 213] on div "Modifica Metadati" at bounding box center [70, 212] width 71 height 11
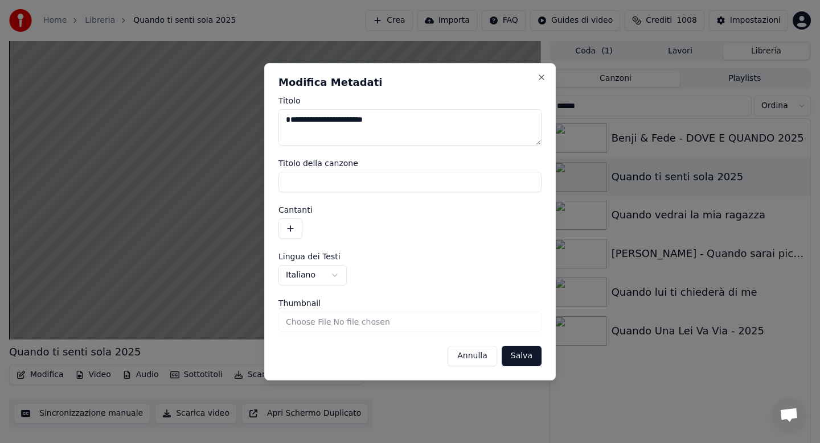
click at [397, 118] on textarea "**********" at bounding box center [409, 127] width 263 height 36
type textarea "**********"
click at [530, 365] on button "Salva" at bounding box center [521, 356] width 40 height 20
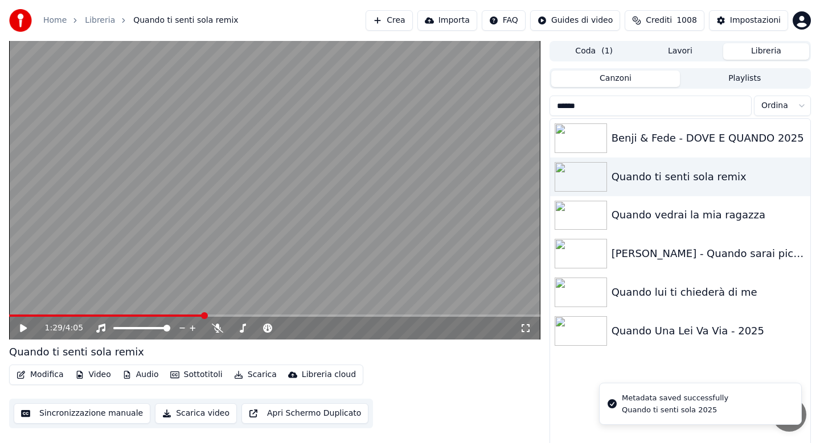
click at [244, 373] on button "Scarica" at bounding box center [255, 375] width 52 height 16
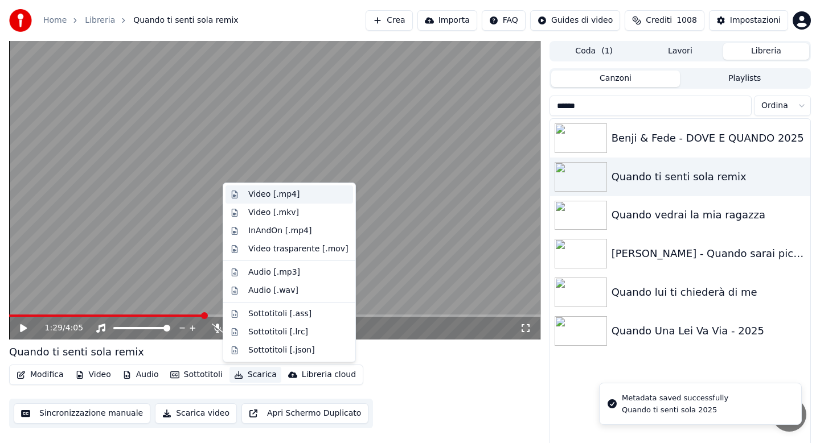
click at [268, 197] on div "Video [.mp4]" at bounding box center [273, 194] width 51 height 11
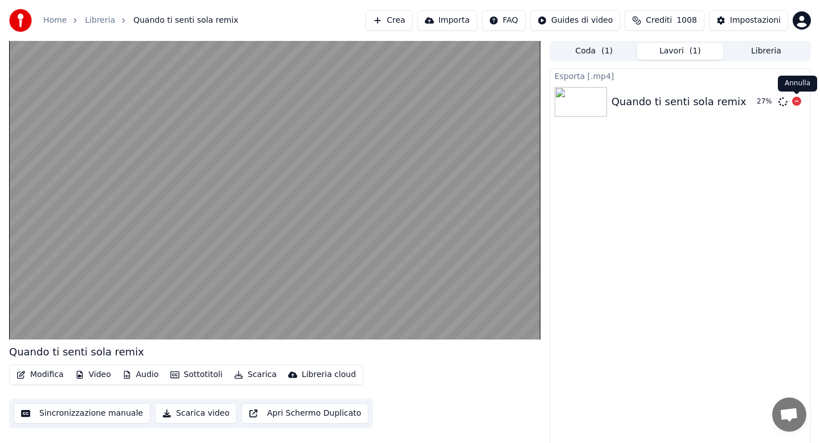
click at [794, 102] on icon at bounding box center [796, 101] width 9 height 9
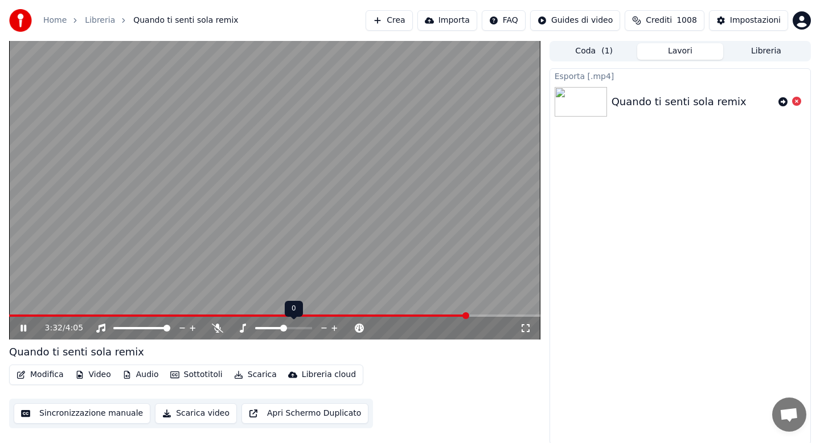
click at [285, 327] on span at bounding box center [283, 328] width 7 height 7
click at [253, 377] on button "Scarica" at bounding box center [255, 375] width 52 height 16
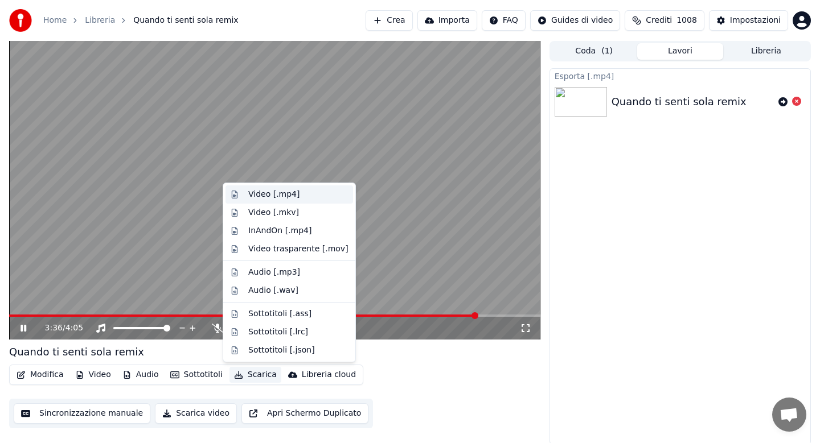
click at [268, 197] on div "Video [.mp4]" at bounding box center [273, 194] width 51 height 11
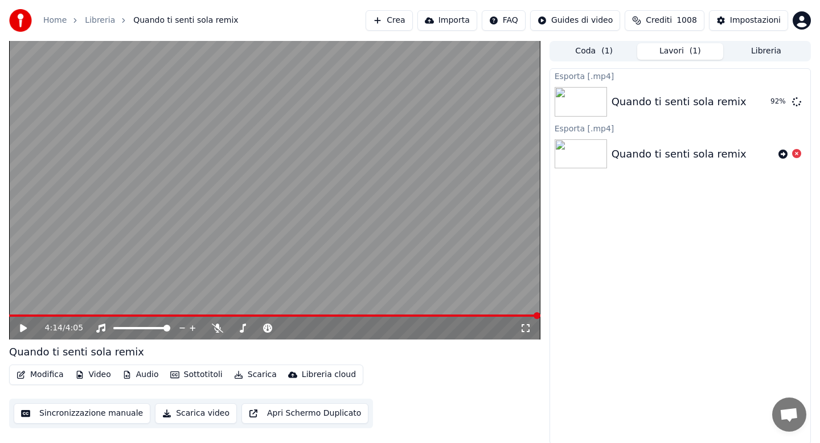
click at [756, 55] on button "Libreria" at bounding box center [766, 51] width 86 height 17
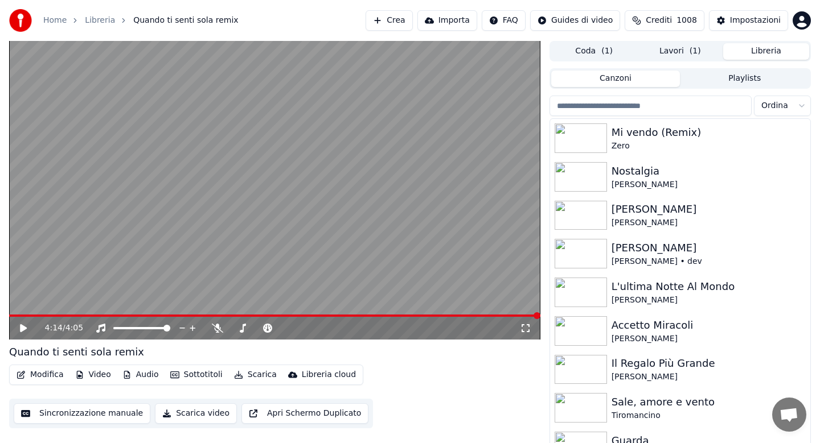
click at [668, 106] on input "search" at bounding box center [650, 106] width 202 height 20
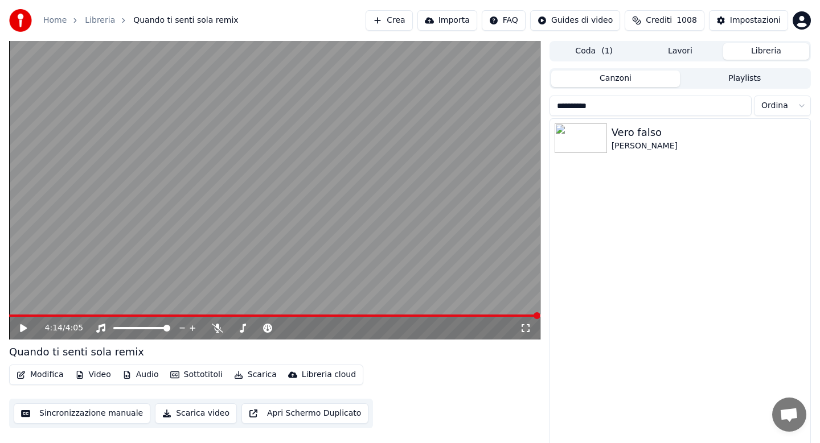
type input "**********"
click at [668, 150] on div "[PERSON_NAME]" at bounding box center [702, 146] width 183 height 11
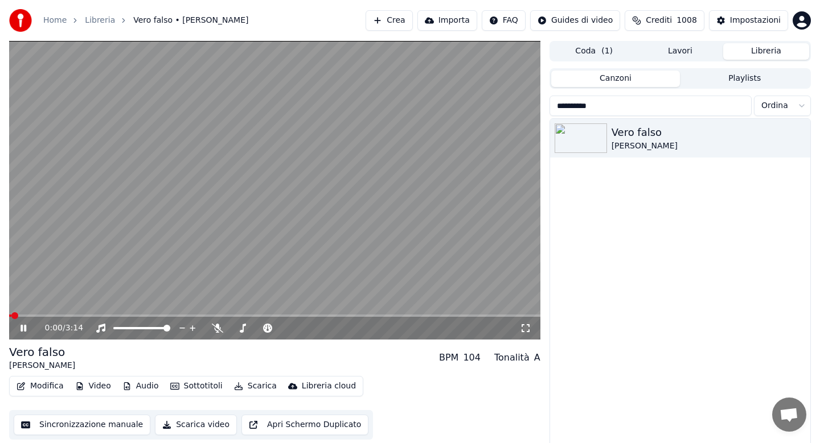
click at [244, 389] on button "Scarica" at bounding box center [255, 386] width 52 height 16
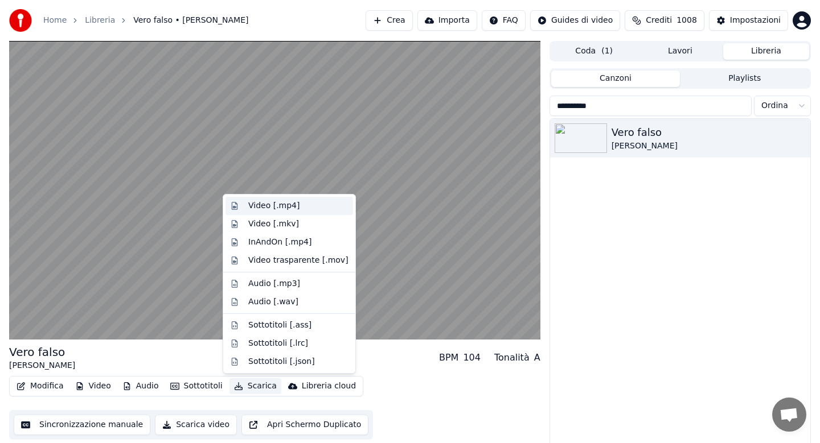
click at [270, 205] on div "Video [.mp4]" at bounding box center [273, 205] width 51 height 11
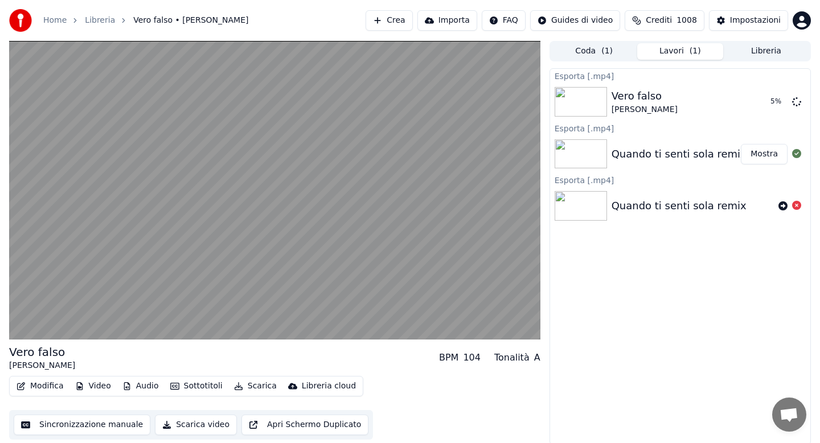
click at [143, 385] on button "Audio" at bounding box center [141, 386] width 46 height 16
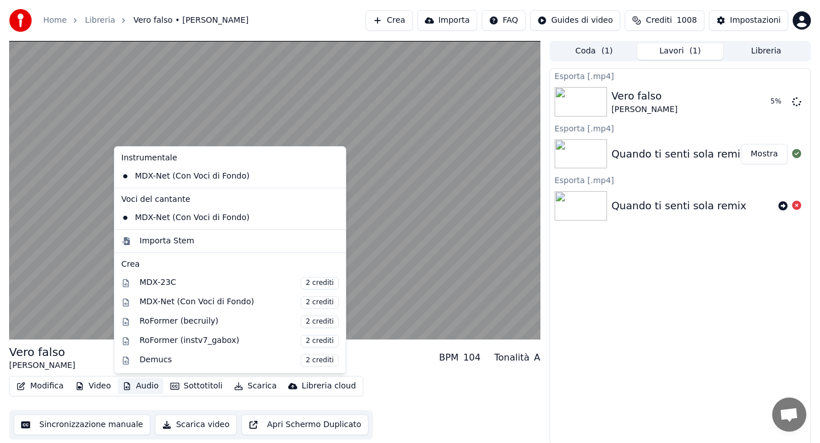
click at [349, 353] on div "Vero falso Paolo Meneguzzi BPM 104 Tonalità A" at bounding box center [274, 357] width 531 height 27
